Goal: Task Accomplishment & Management: Understand process/instructions

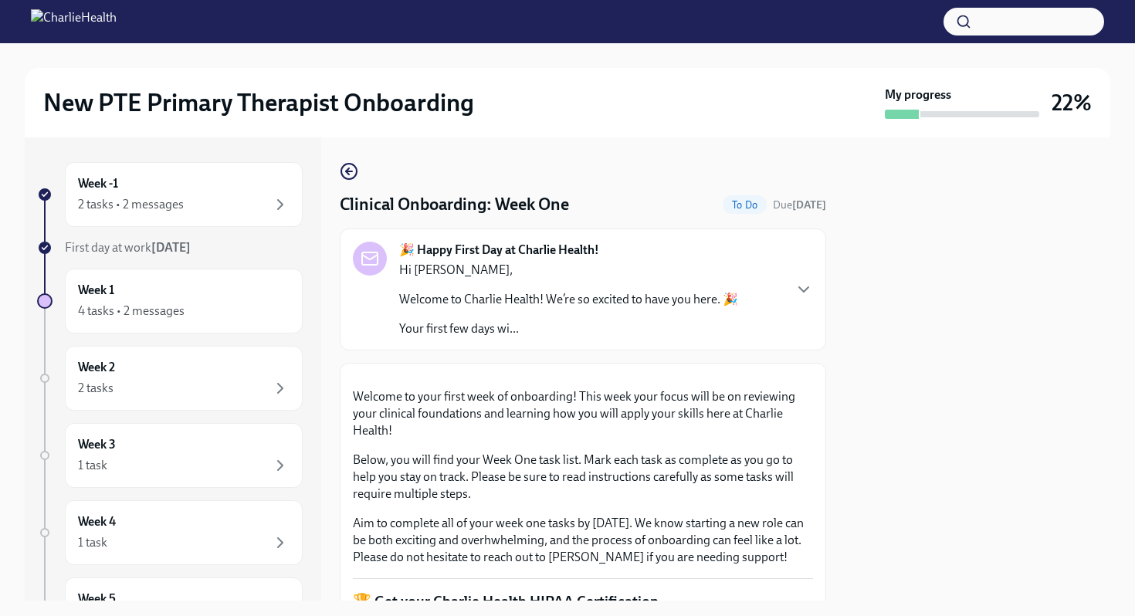
click at [865, 435] on div at bounding box center [978, 368] width 266 height 463
click at [788, 439] on p "Welcome to your first week of onboarding! This week your focus will be on revie…" at bounding box center [583, 413] width 460 height 51
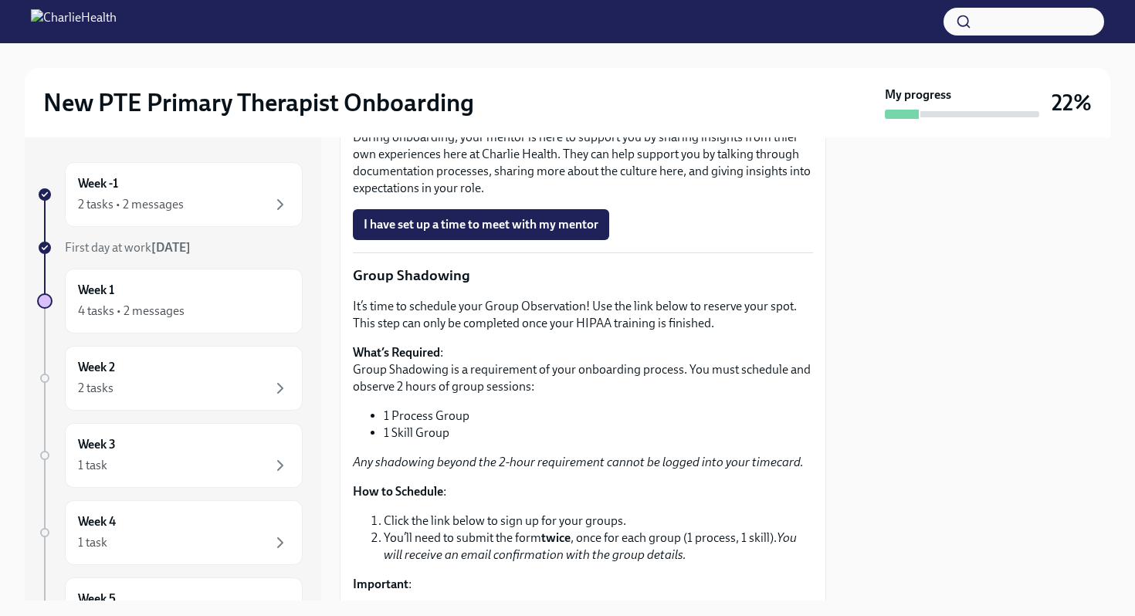
scroll to position [1730, 0]
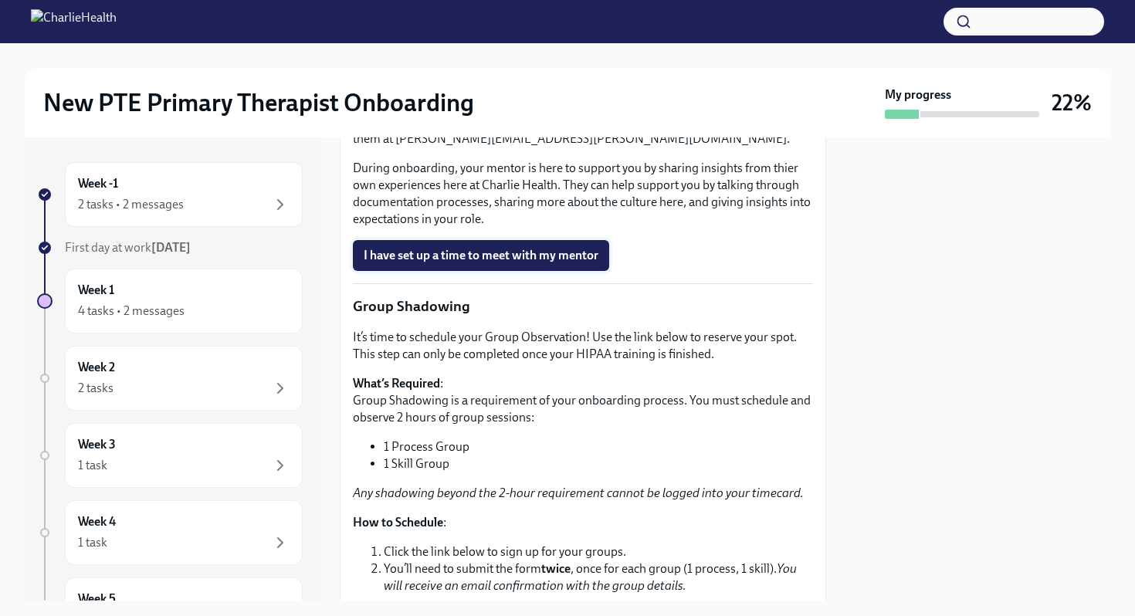
click at [546, 271] on button "I have set up a time to meet with my mentor" at bounding box center [481, 255] width 256 height 31
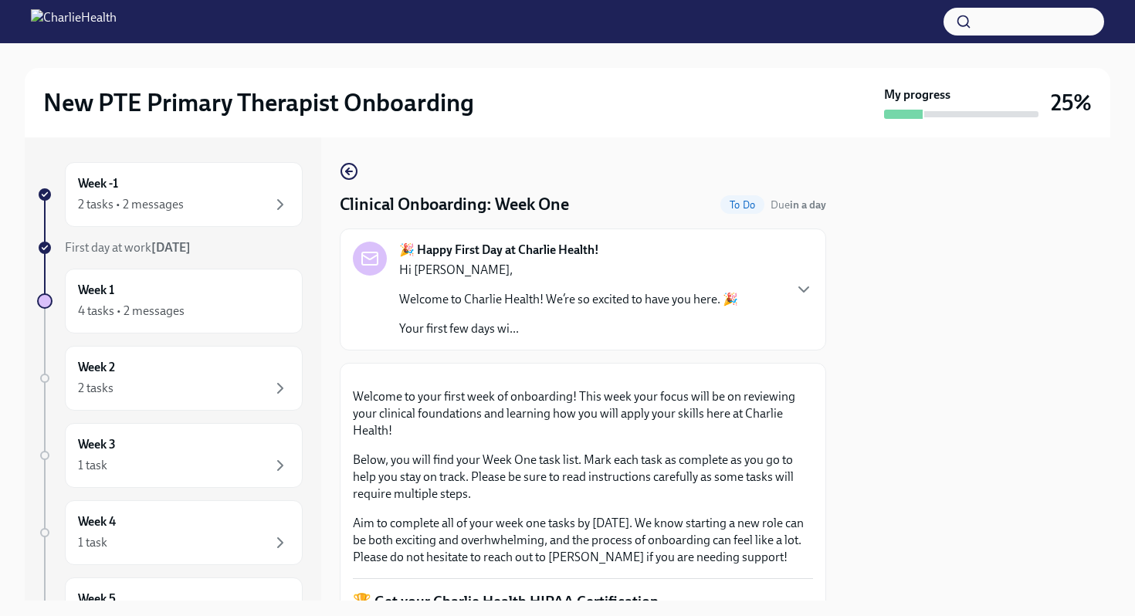
click at [790, 439] on p "Welcome to your first week of onboarding! This week your focus will be on revie…" at bounding box center [583, 413] width 460 height 51
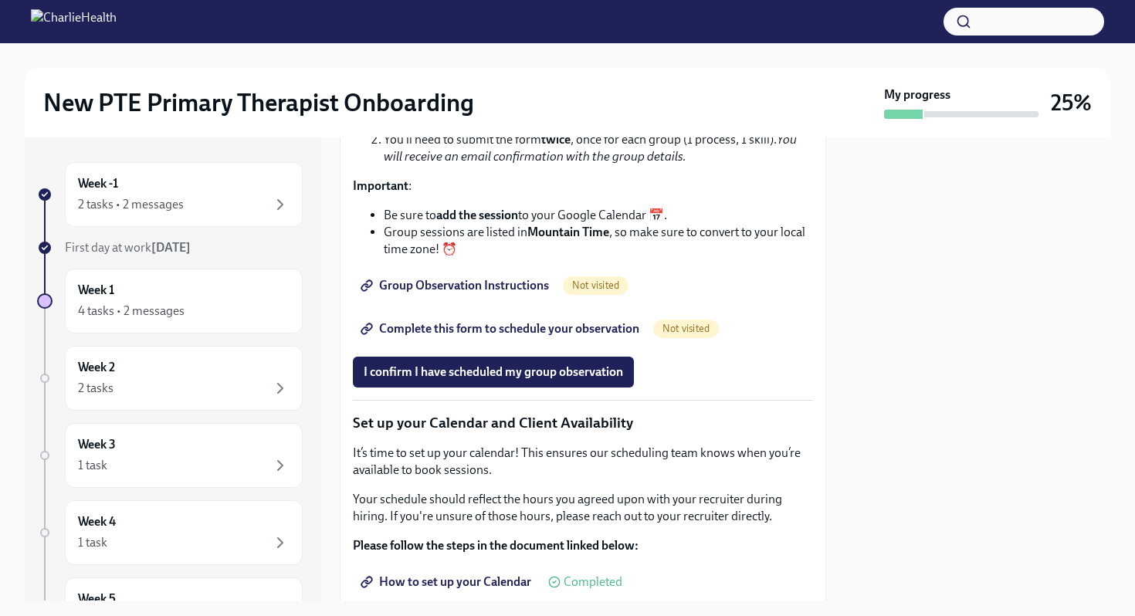
scroll to position [2162, 0]
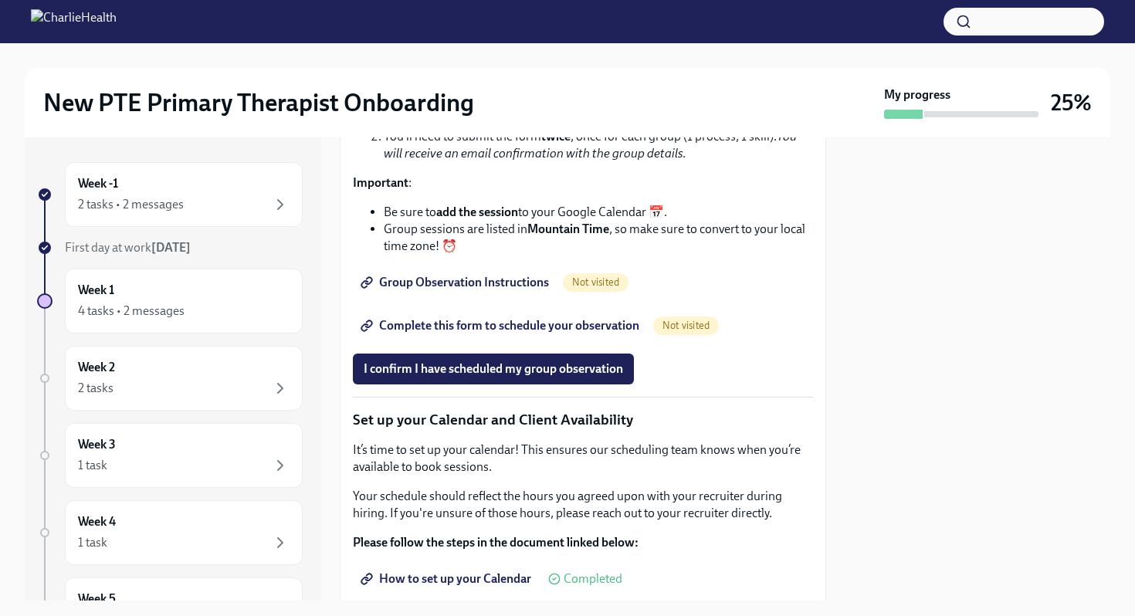
click at [488, 290] on span "Group Observation Instructions" at bounding box center [456, 282] width 185 height 15
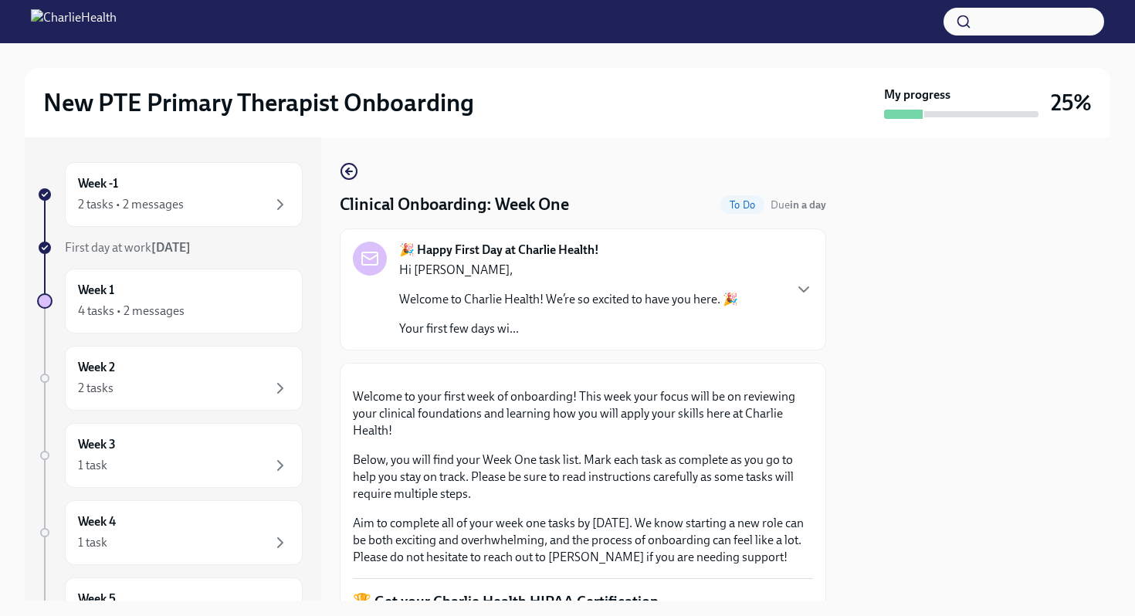
click at [800, 439] on p "Welcome to your first week of onboarding! This week your focus will be on revie…" at bounding box center [583, 413] width 460 height 51
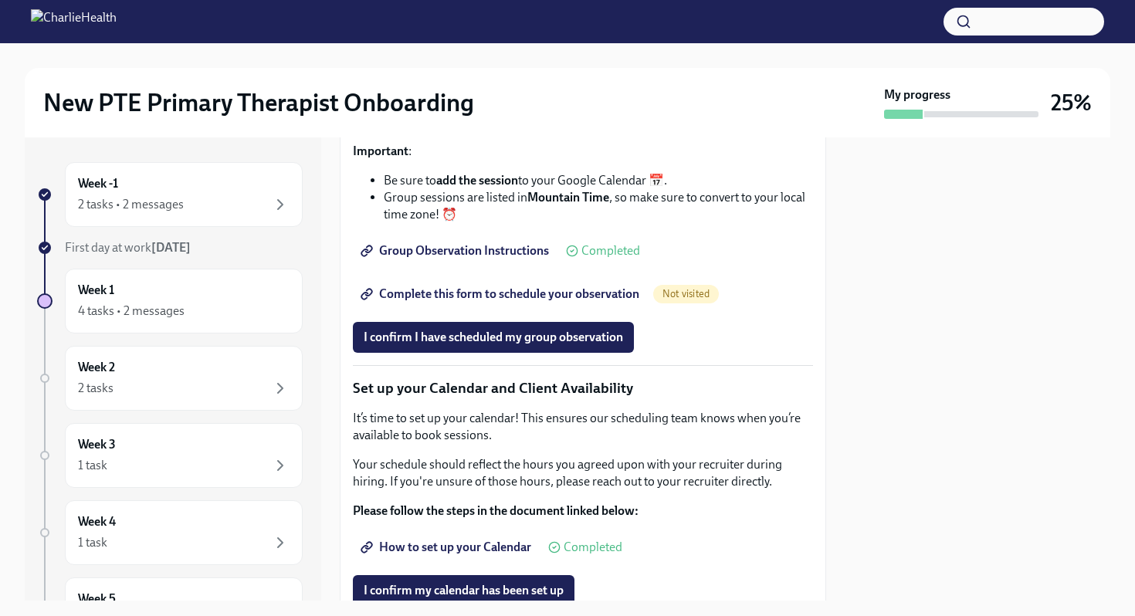
scroll to position [2224, 0]
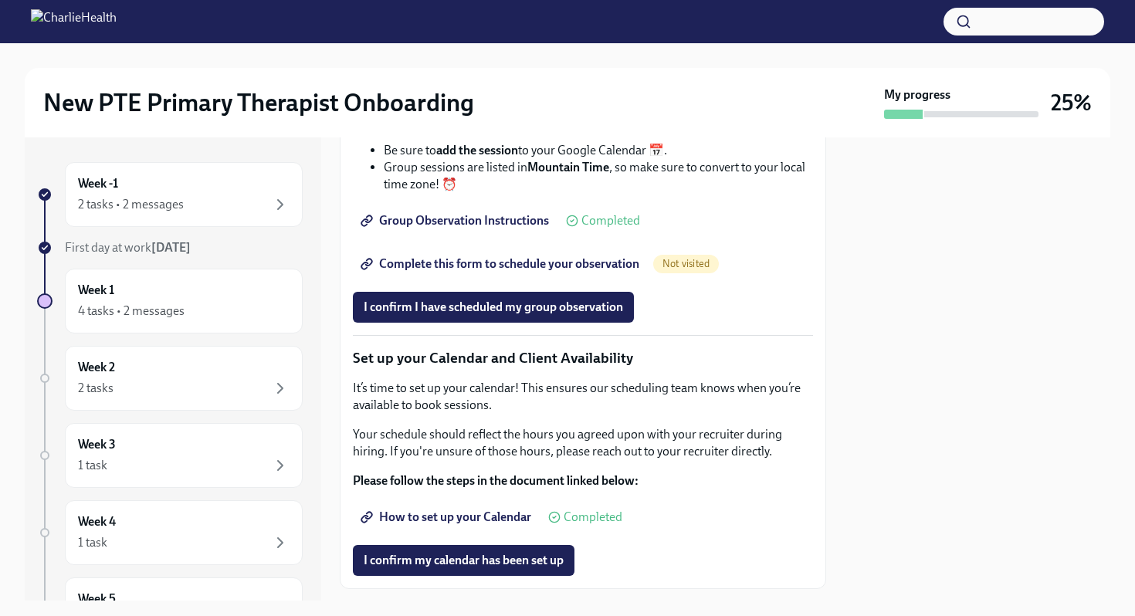
click at [478, 272] on span "Complete this form to schedule your observation" at bounding box center [502, 263] width 276 height 15
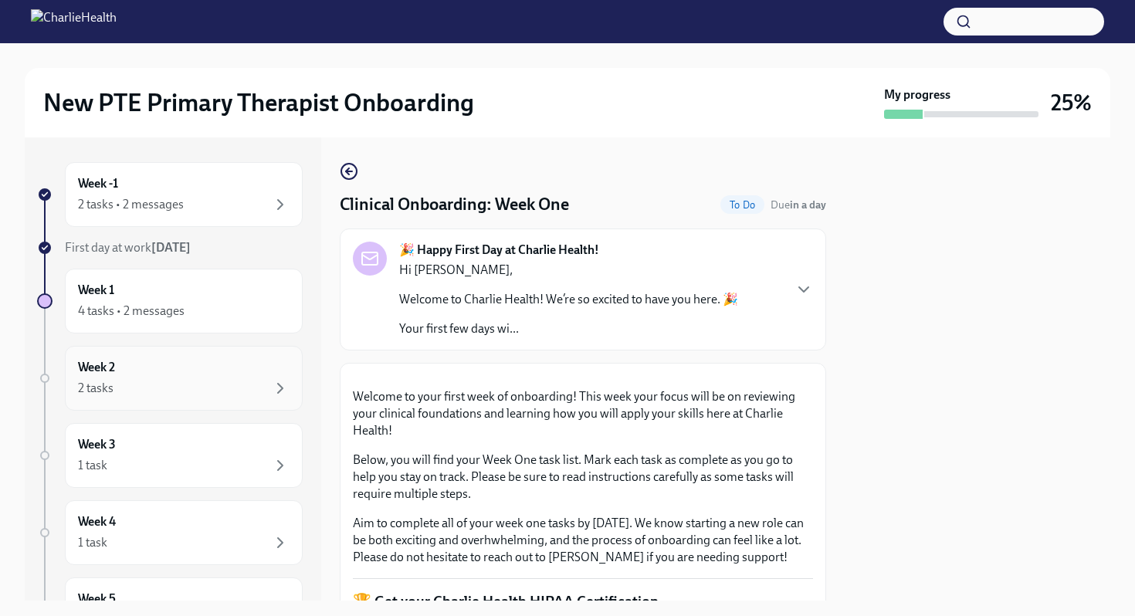
click at [187, 388] on div "2 tasks" at bounding box center [184, 388] width 212 height 19
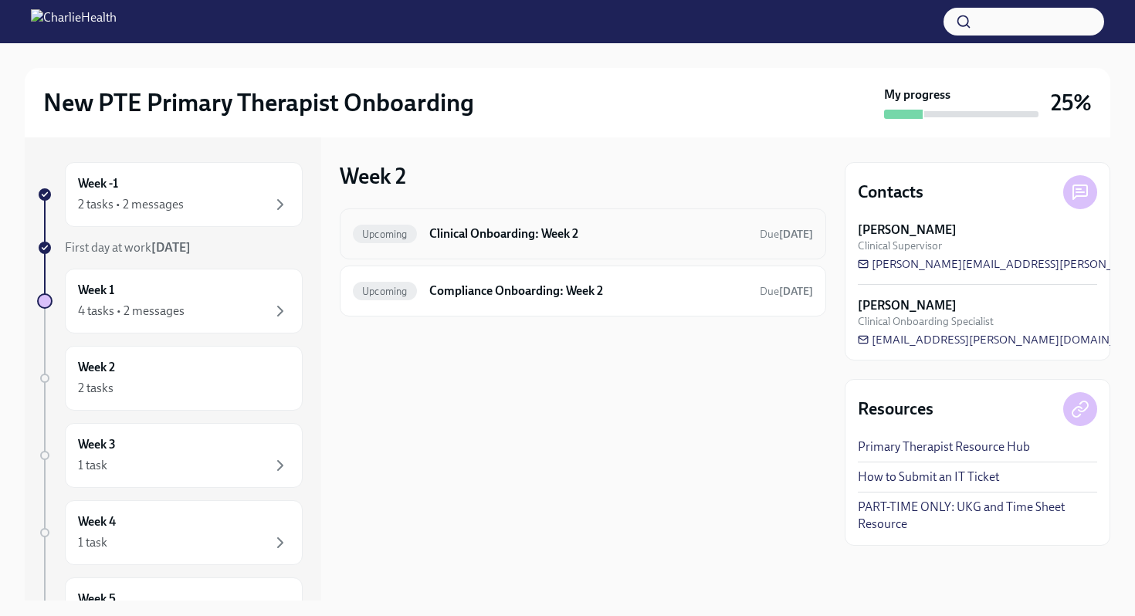
click at [509, 239] on h6 "Clinical Onboarding: Week 2" at bounding box center [588, 233] width 318 height 17
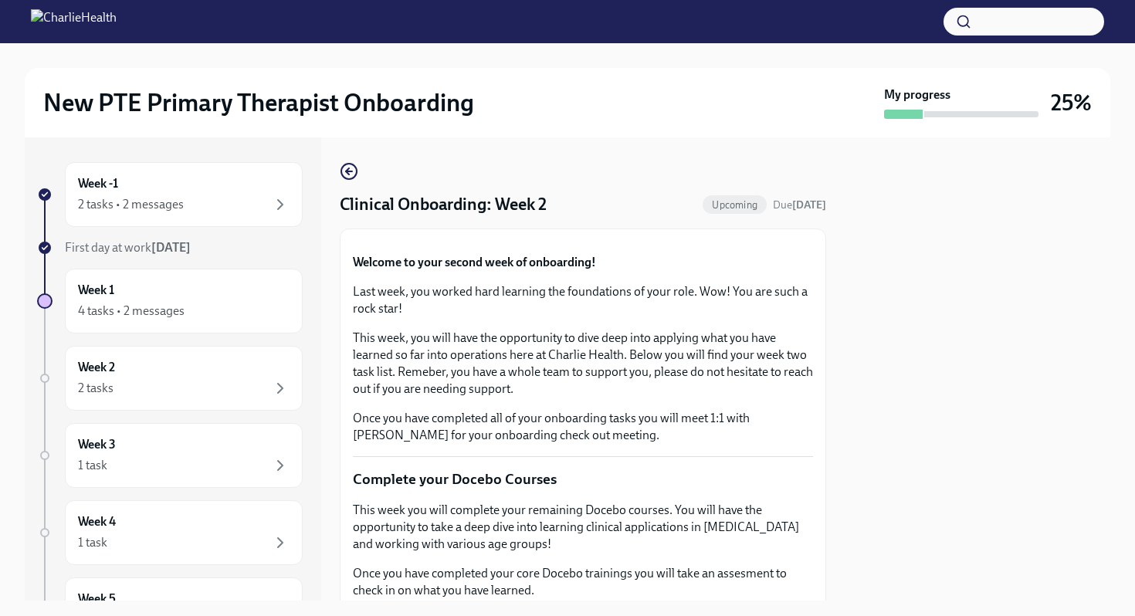
click at [348, 175] on icon "button" at bounding box center [347, 171] width 3 height 6
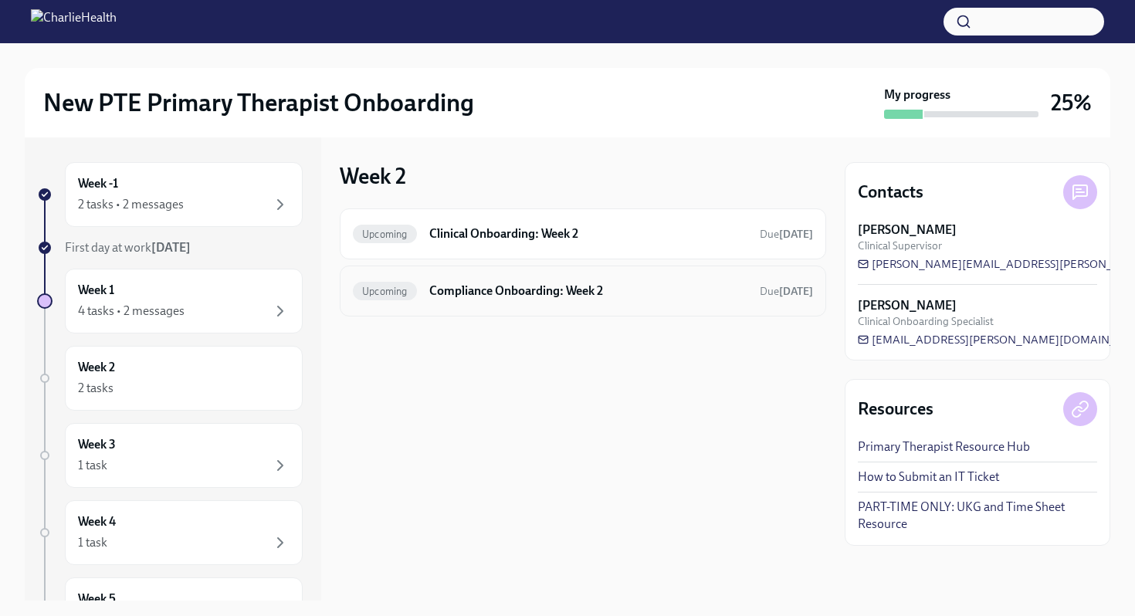
click at [566, 290] on h6 "Compliance Onboarding: Week 2" at bounding box center [588, 291] width 318 height 17
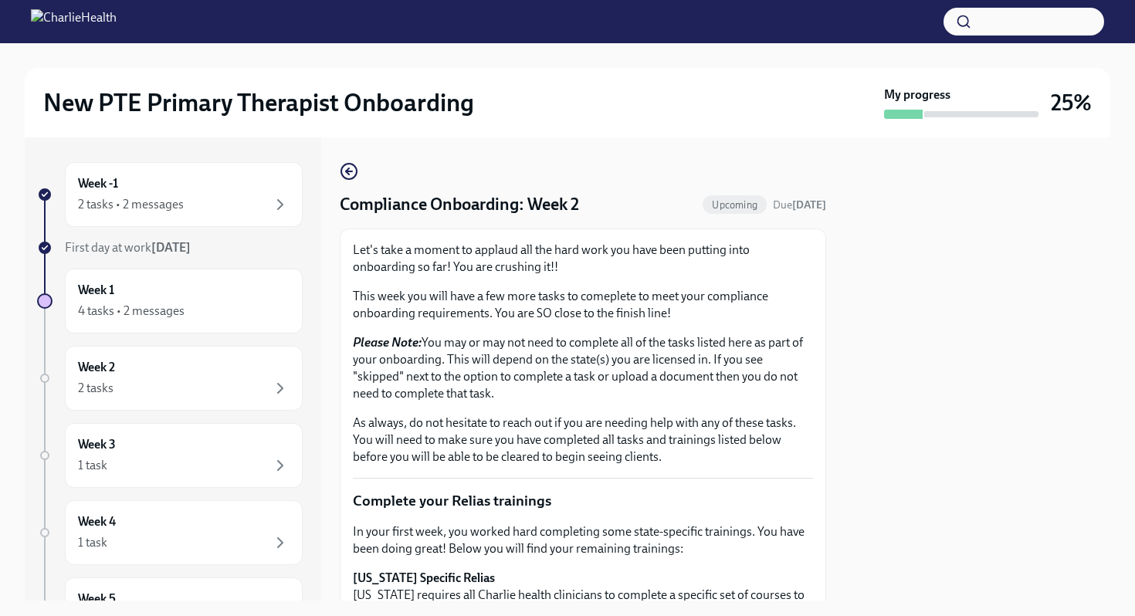
click at [827, 511] on div "Week -1 2 tasks • 2 messages First day at work [DATE] Week 1 4 tasks • 2 messag…" at bounding box center [568, 368] width 1086 height 463
click at [354, 169] on icon "button" at bounding box center [349, 171] width 19 height 19
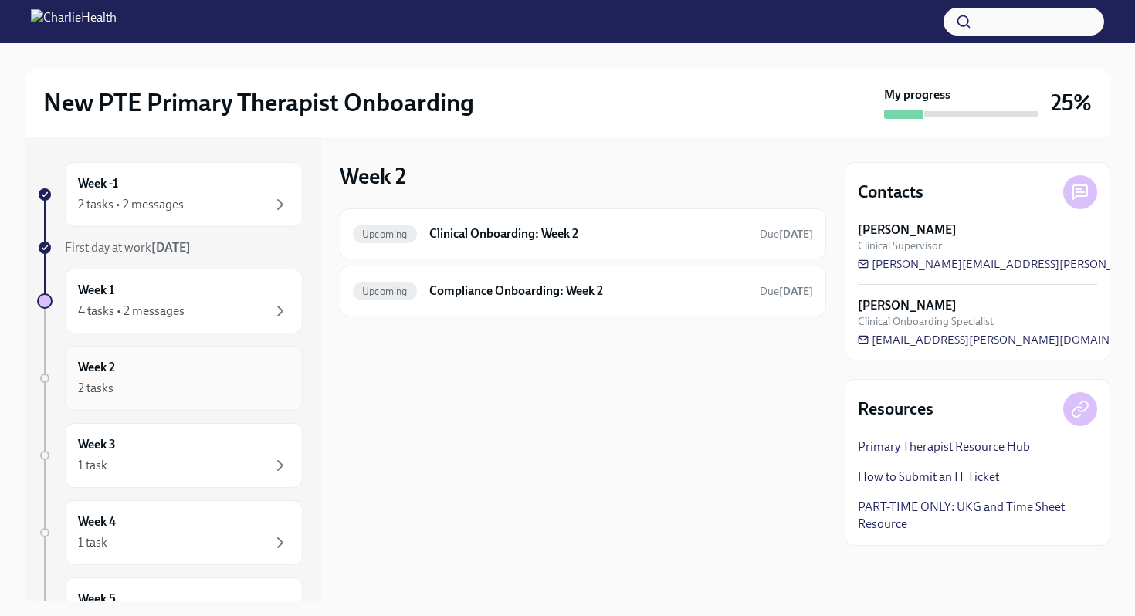
click at [141, 381] on div "2 tasks" at bounding box center [184, 388] width 212 height 19
click at [137, 433] on div "Week 3 1 task" at bounding box center [184, 455] width 238 height 65
click at [522, 244] on div "Upcoming Provide an FBI Clearance Letter for [US_STATE] Due [DATE]" at bounding box center [583, 234] width 460 height 25
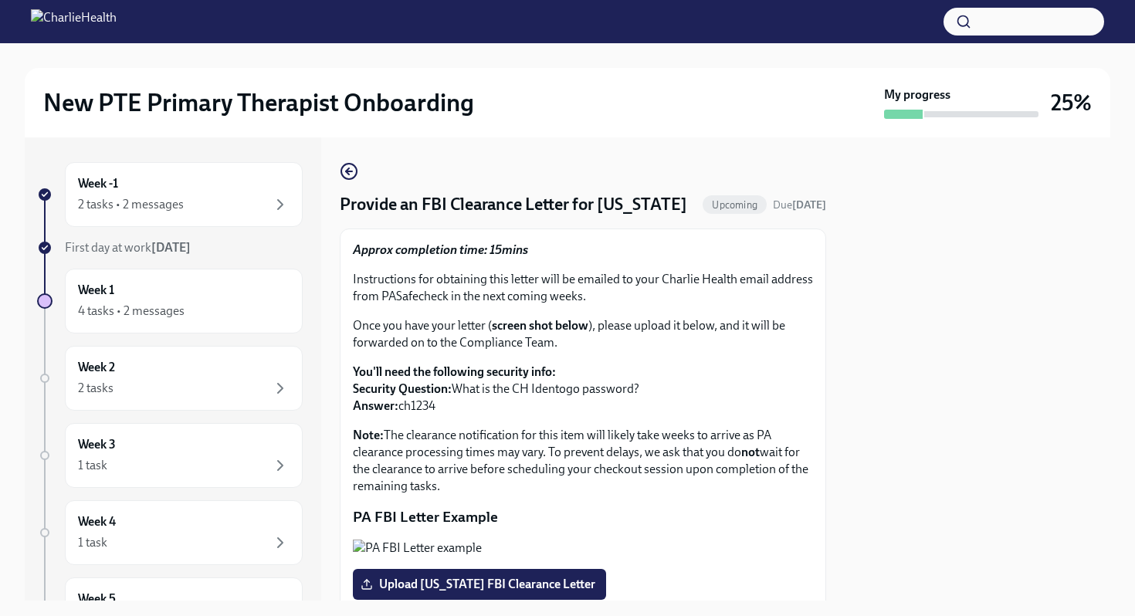
click at [635, 495] on p "Note: The clearance notification for this item will likely take weeks to arrive…" at bounding box center [583, 461] width 460 height 68
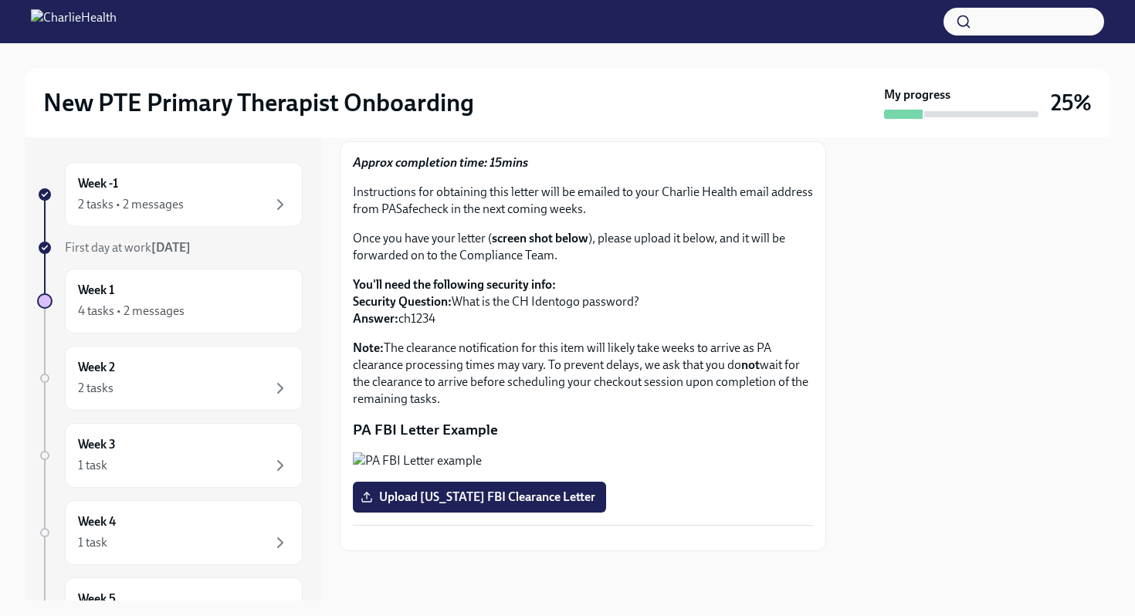
scroll to position [283, 0]
click at [200, 214] on div "Week -1 2 tasks • 2 messages" at bounding box center [184, 194] width 238 height 65
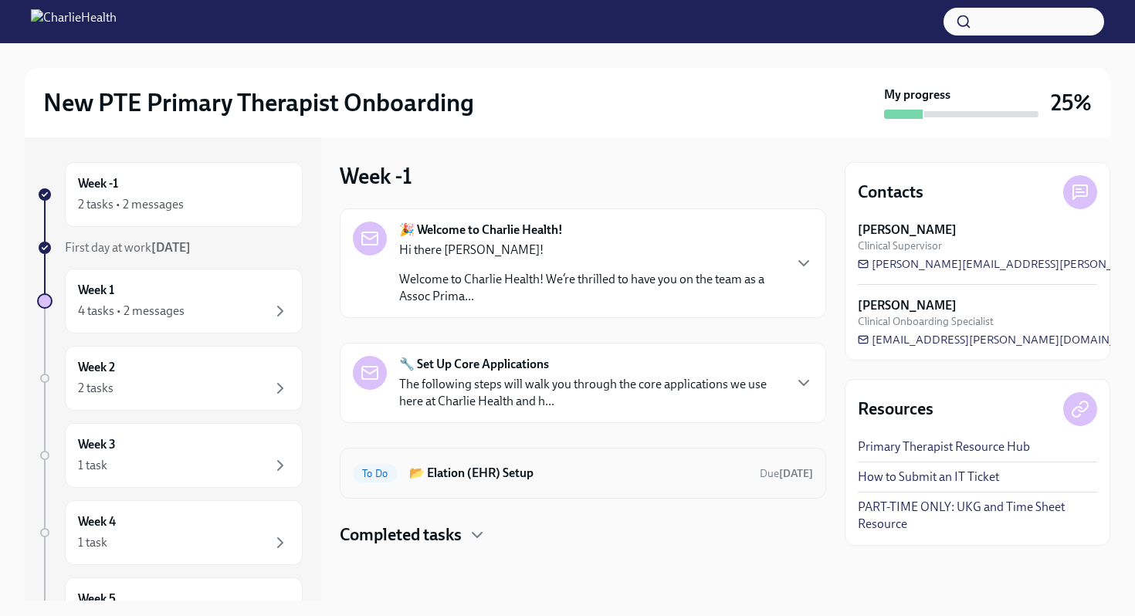
click at [545, 469] on h6 "📂 Elation (EHR) Setup" at bounding box center [578, 473] width 338 height 17
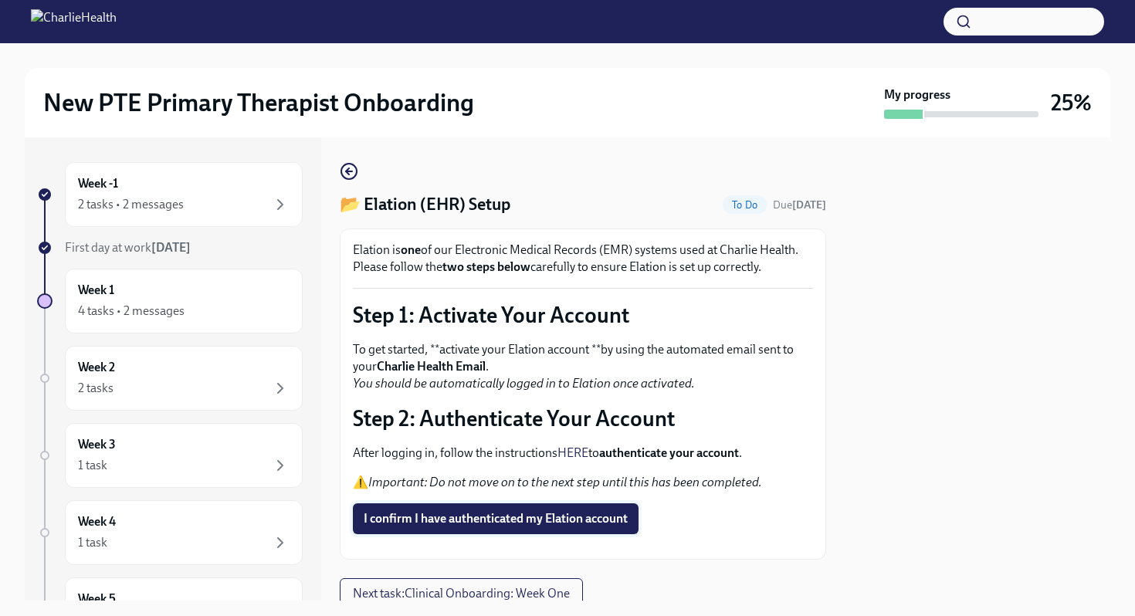
click at [554, 523] on span "I confirm I have authenticated my Elation account" at bounding box center [496, 518] width 264 height 15
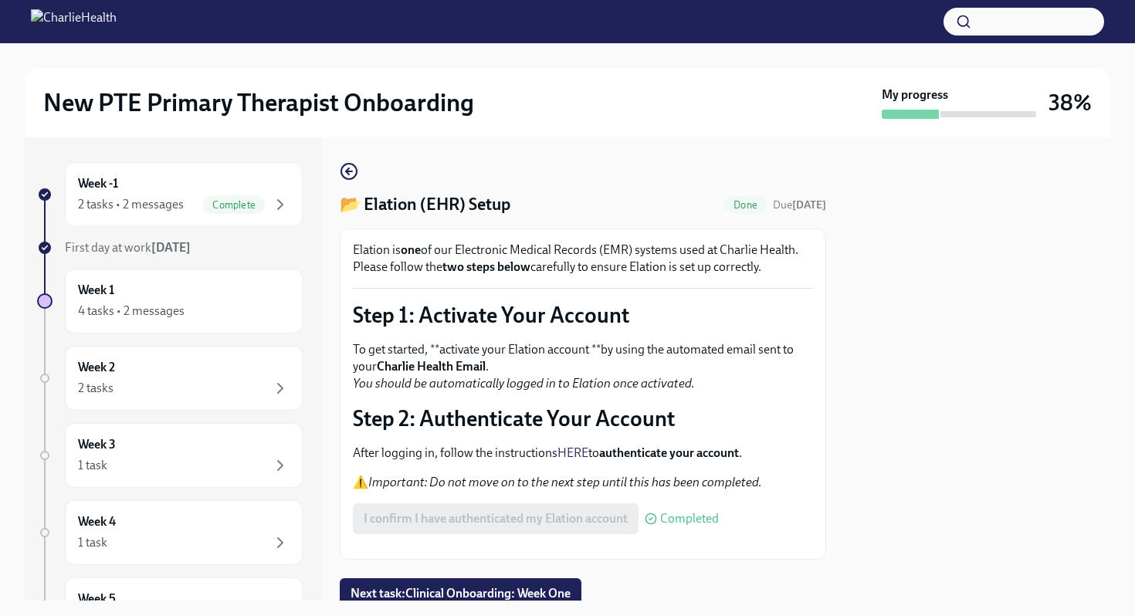
click at [770, 439] on div "Elation is one of our Electronic Medical Records (EMR) systems used at Charlie …" at bounding box center [583, 394] width 460 height 305
click at [349, 170] on icon "button" at bounding box center [349, 171] width 19 height 19
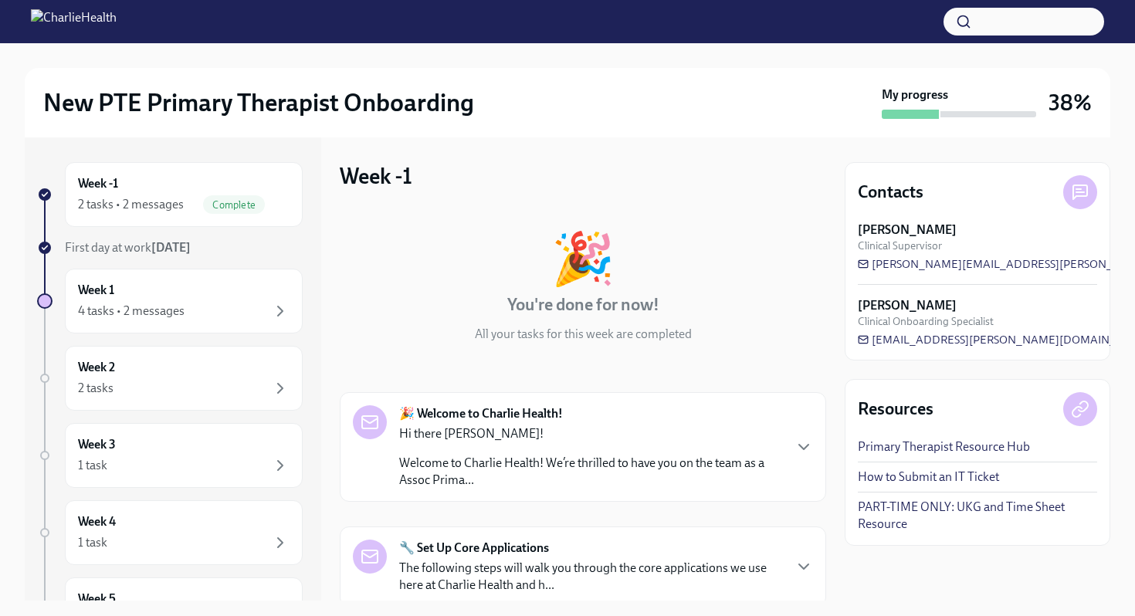
click at [752, 374] on div "🎉 You're done for now! All your tasks for this week are completed 🎉 Welcome to …" at bounding box center [583, 494] width 486 height 573
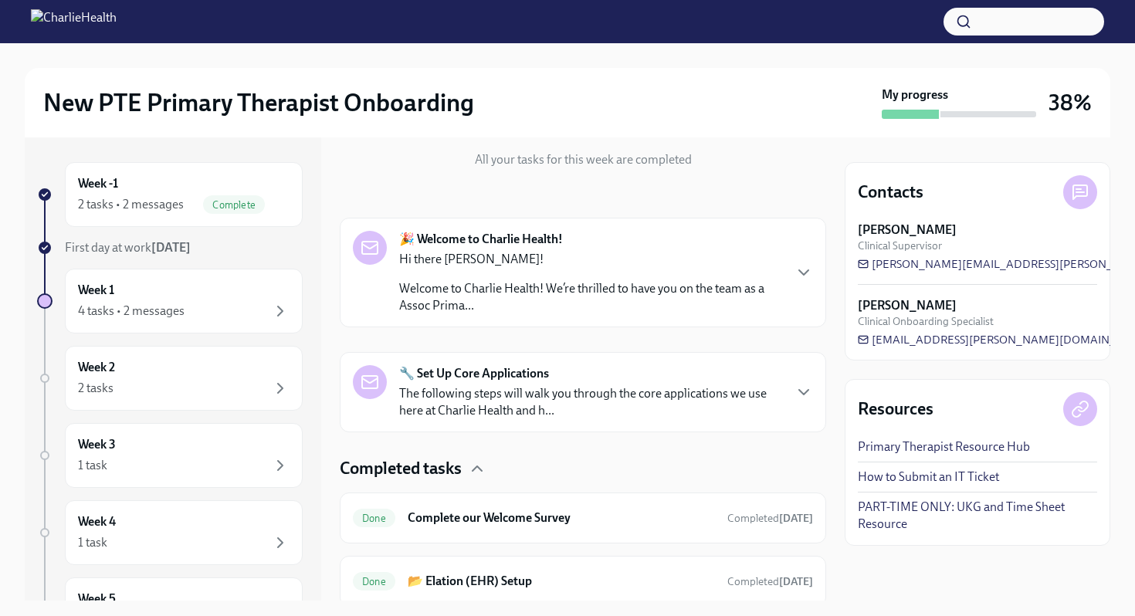
scroll to position [230, 0]
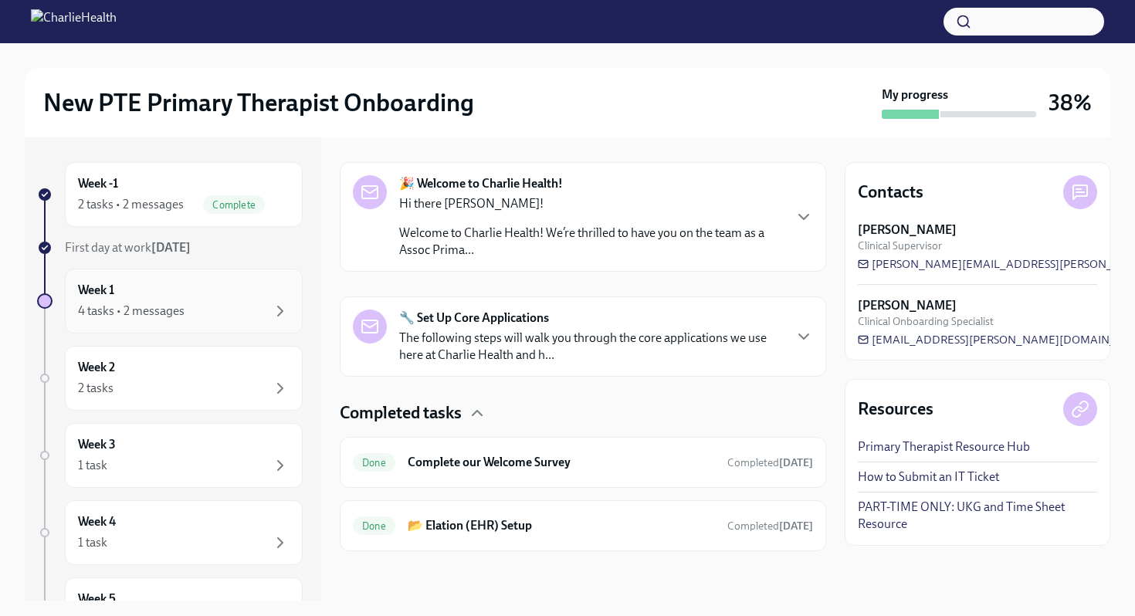
click at [183, 299] on div "Week 1 4 tasks • 2 messages" at bounding box center [184, 301] width 212 height 39
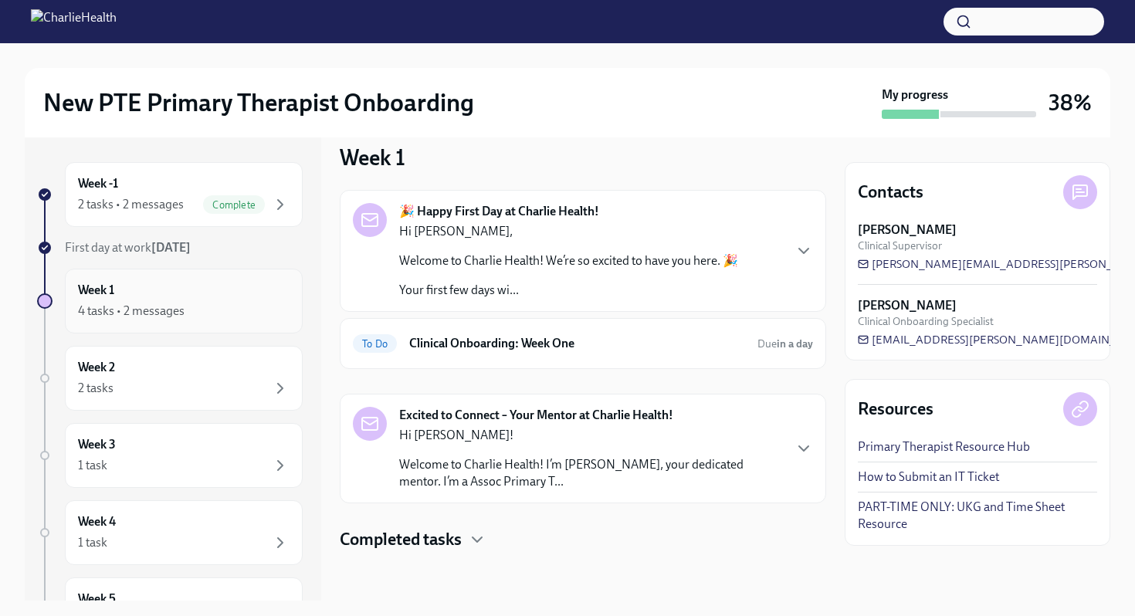
scroll to position [19, 0]
click at [581, 351] on h6 "Clinical Onboarding: Week One" at bounding box center [577, 343] width 336 height 17
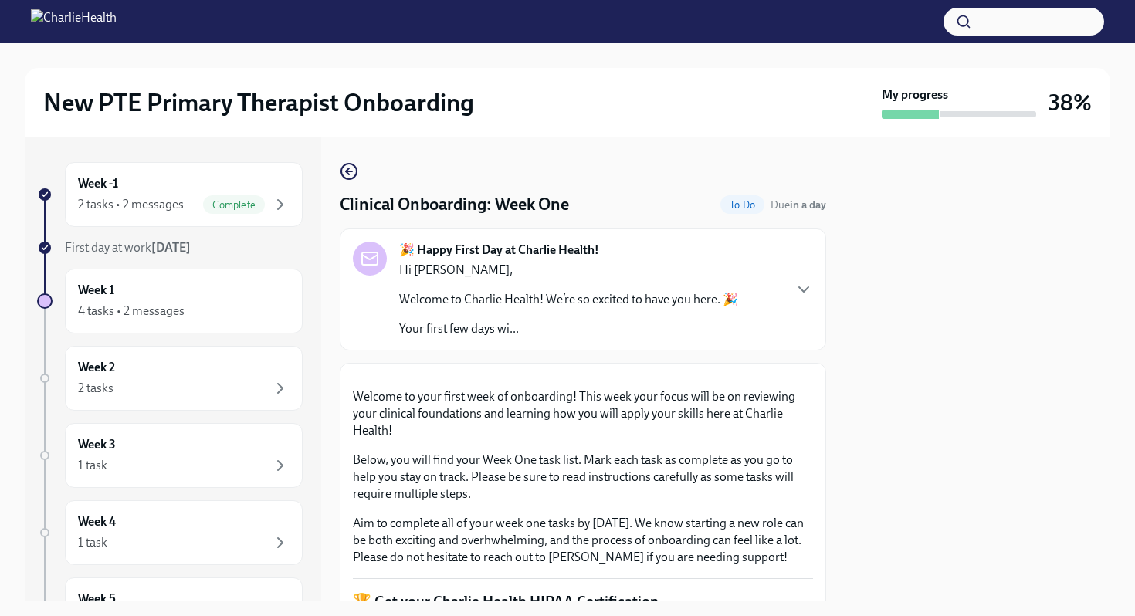
click at [812, 439] on p "Welcome to your first week of onboarding! This week your focus will be on revie…" at bounding box center [583, 413] width 460 height 51
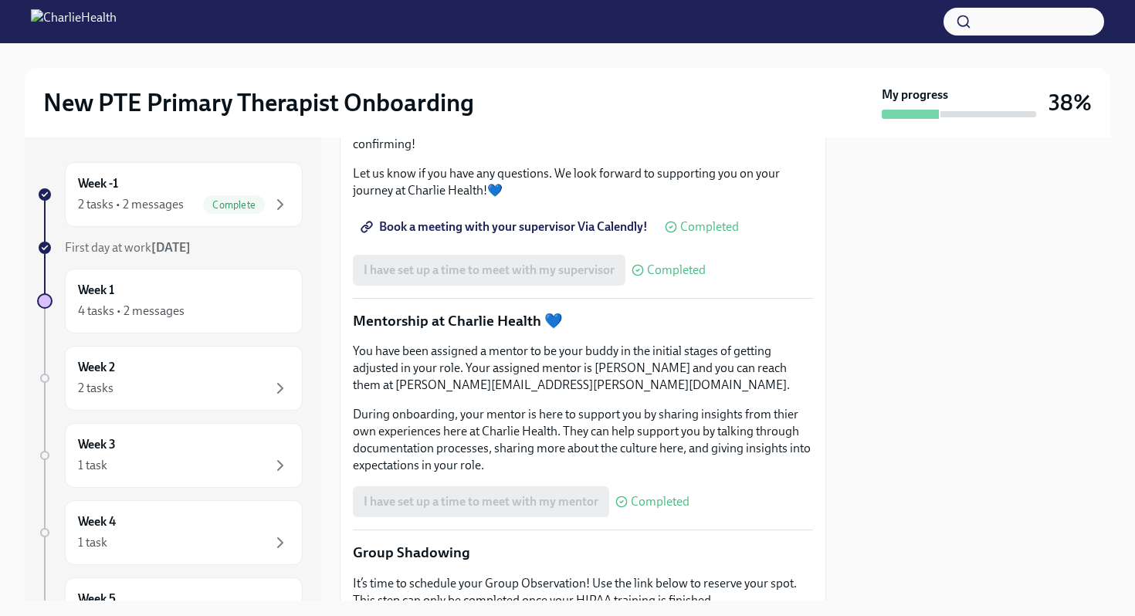
scroll to position [1544, 0]
